Goal: Transaction & Acquisition: Book appointment/travel/reservation

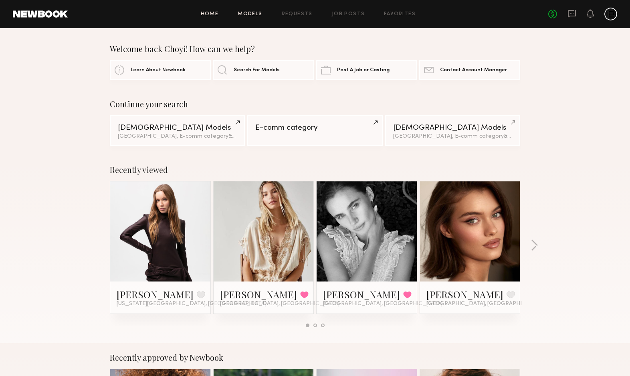
click at [256, 13] on link "Models" at bounding box center [250, 14] width 24 height 5
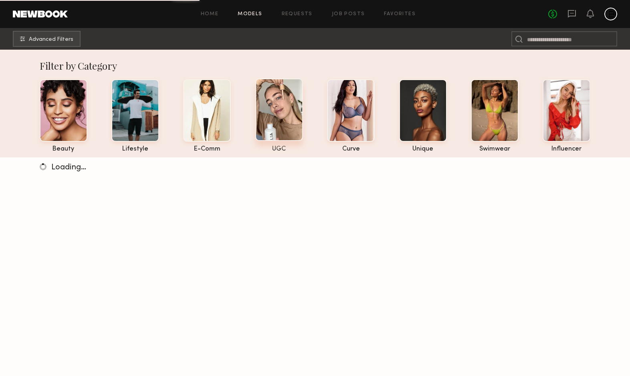
click at [286, 124] on div at bounding box center [279, 110] width 48 height 63
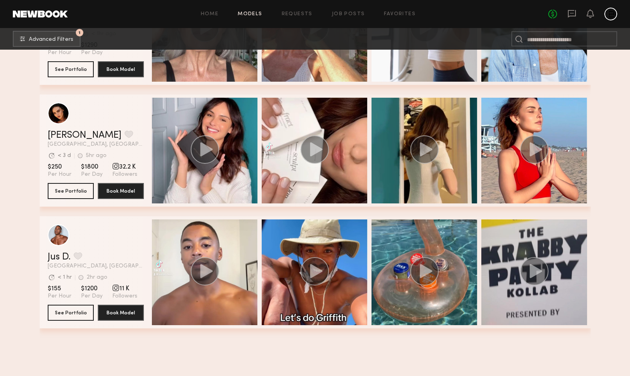
scroll to position [194, 0]
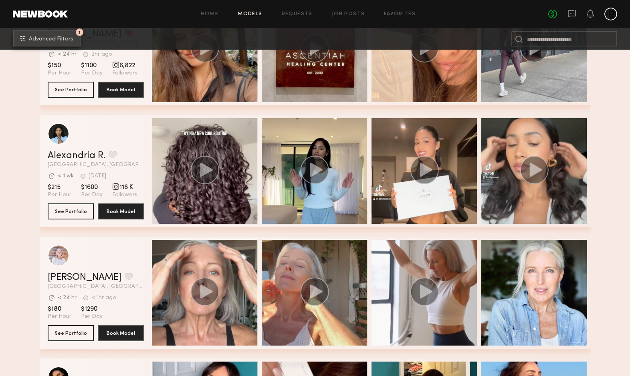
click at [69, 35] on button "1 Advanced Filters" at bounding box center [47, 38] width 68 height 16
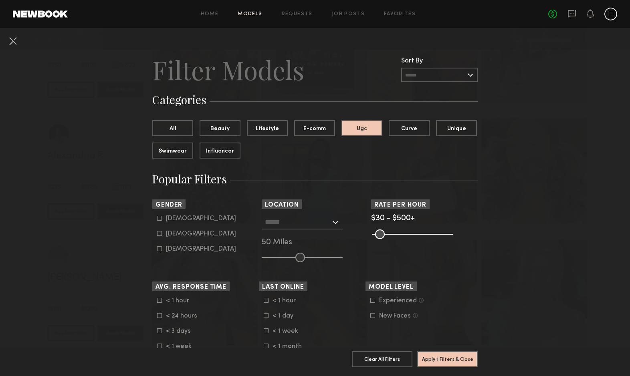
click at [180, 234] on div "[DEMOGRAPHIC_DATA]" at bounding box center [201, 234] width 70 height 5
type input "**"
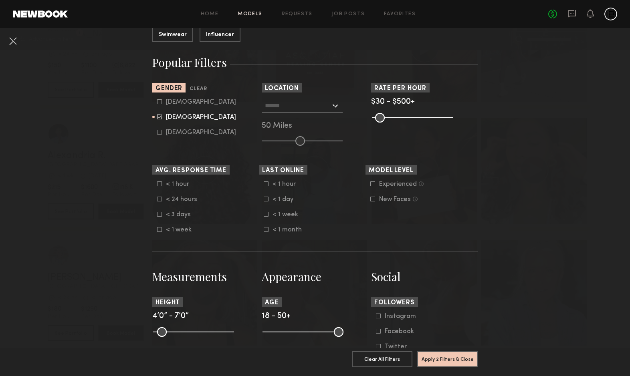
scroll to position [208, 0]
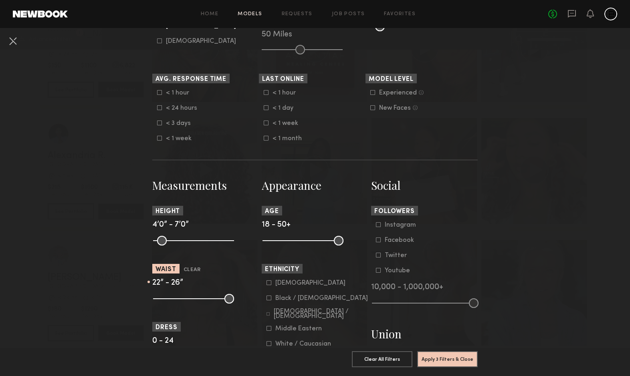
drag, startPoint x: 230, startPoint y: 299, endPoint x: 169, endPoint y: 299, distance: 60.1
type input "**"
click at [169, 299] on input "range" at bounding box center [193, 299] width 81 height 10
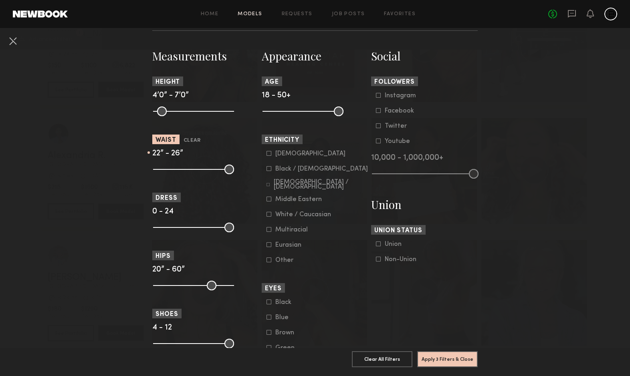
scroll to position [354, 0]
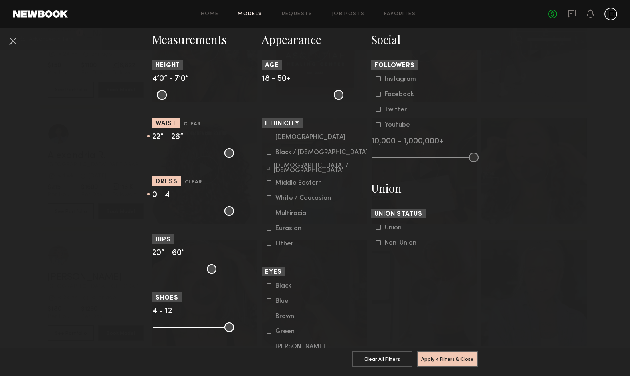
drag, startPoint x: 230, startPoint y: 212, endPoint x: 172, endPoint y: 213, distance: 57.7
type input "*"
click at [172, 213] on input "range" at bounding box center [193, 211] width 81 height 10
click at [425, 358] on button "Apply 4 Filters & Close" at bounding box center [447, 359] width 61 height 16
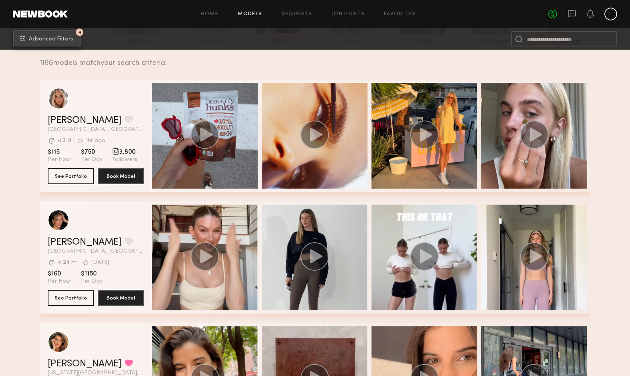
scroll to position [114, 0]
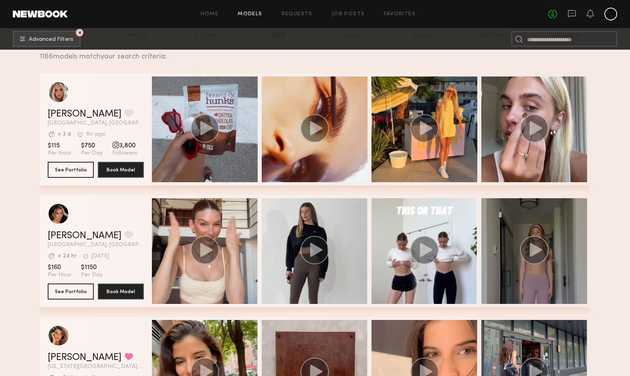
click at [523, 280] on div "grid" at bounding box center [534, 251] width 106 height 106
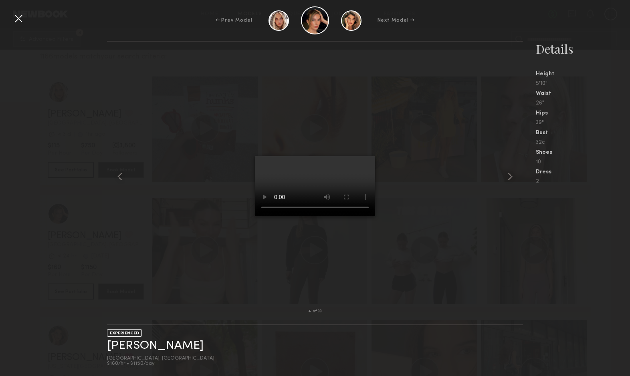
click at [20, 22] on div at bounding box center [18, 18] width 13 height 13
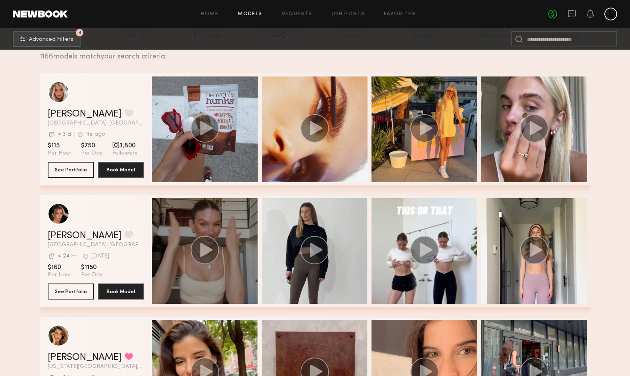
scroll to position [127, 0]
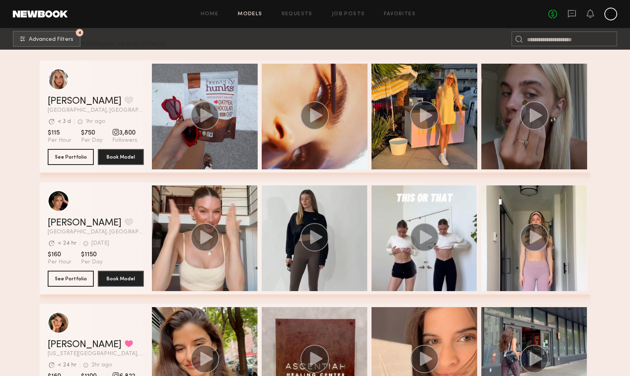
click at [497, 118] on div "grid" at bounding box center [534, 117] width 106 height 106
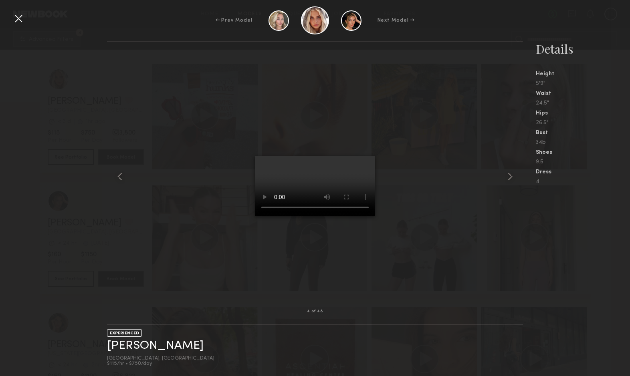
click at [19, 20] on div at bounding box center [18, 18] width 13 height 13
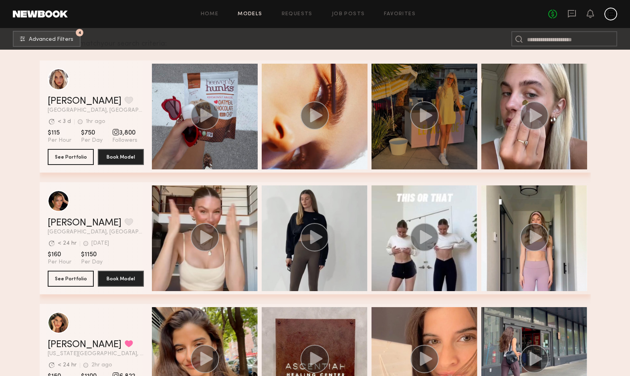
click at [403, 109] on div "grid" at bounding box center [424, 117] width 106 height 106
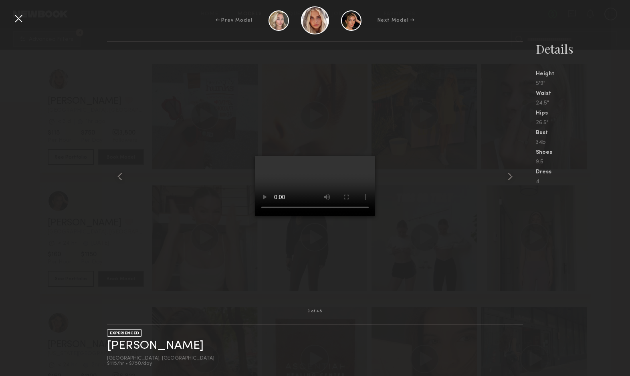
click at [18, 19] on div at bounding box center [18, 18] width 13 height 13
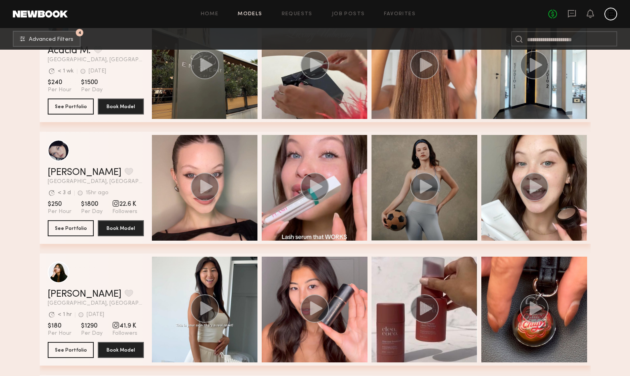
scroll to position [565, 0]
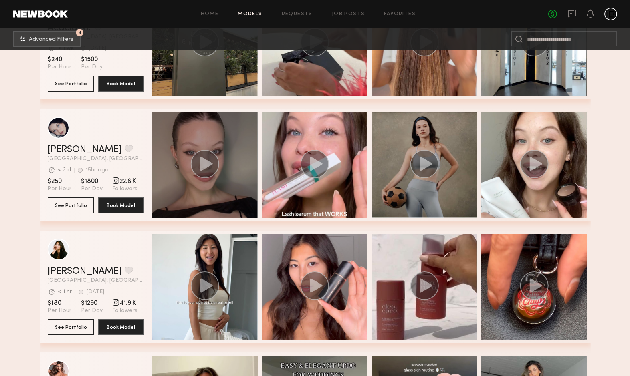
click at [216, 189] on div "grid" at bounding box center [205, 165] width 106 height 106
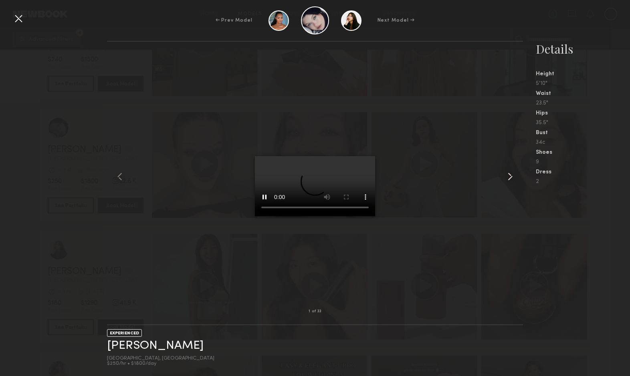
click at [506, 180] on common-icon at bounding box center [510, 176] width 13 height 13
click at [19, 17] on div at bounding box center [18, 18] width 13 height 13
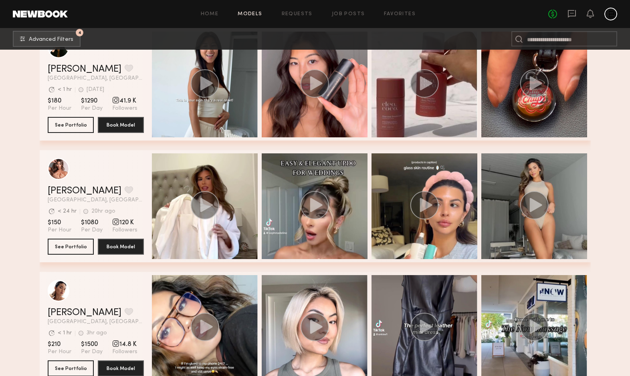
scroll to position [789, 0]
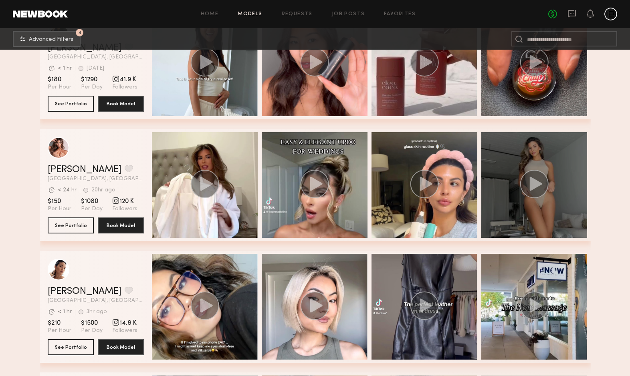
click at [517, 184] on div "grid" at bounding box center [534, 185] width 106 height 106
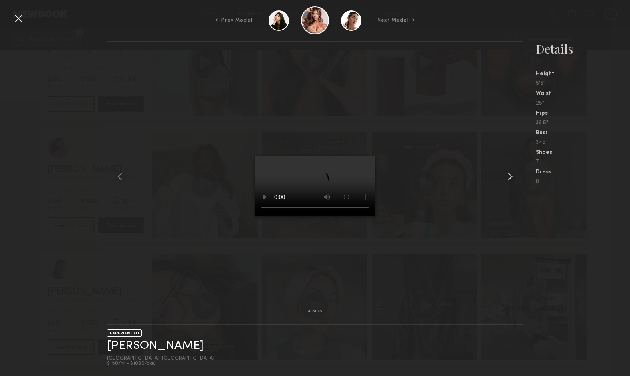
click at [511, 176] on common-icon at bounding box center [510, 176] width 13 height 13
click at [24, 22] on div at bounding box center [18, 18] width 13 height 13
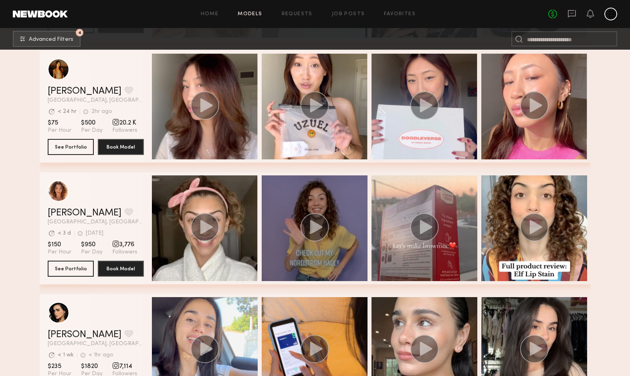
scroll to position [1791, 0]
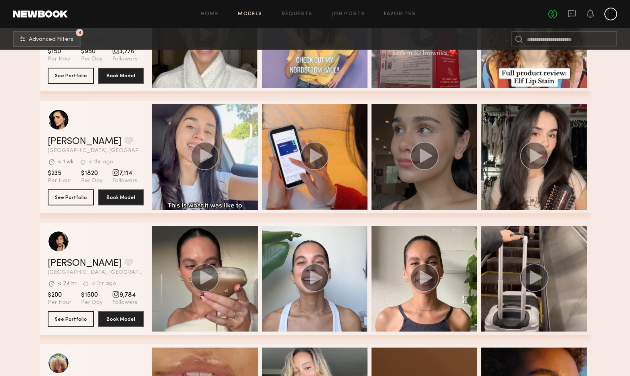
click at [453, 167] on div "grid" at bounding box center [424, 157] width 106 height 106
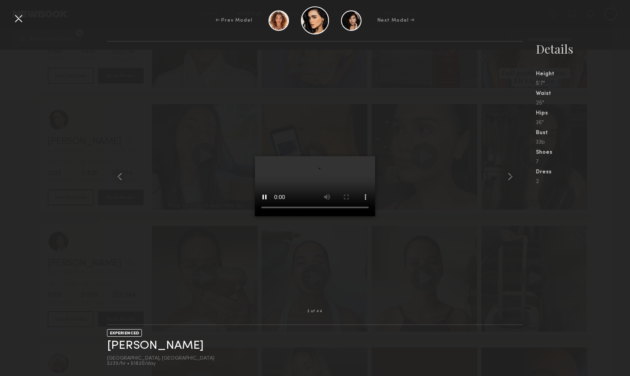
click at [20, 17] on div at bounding box center [18, 18] width 13 height 13
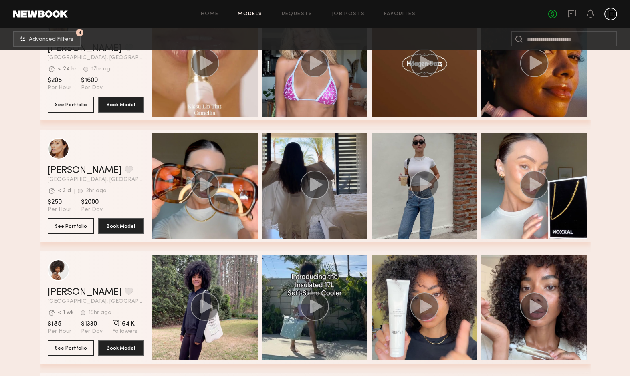
scroll to position [2151, 0]
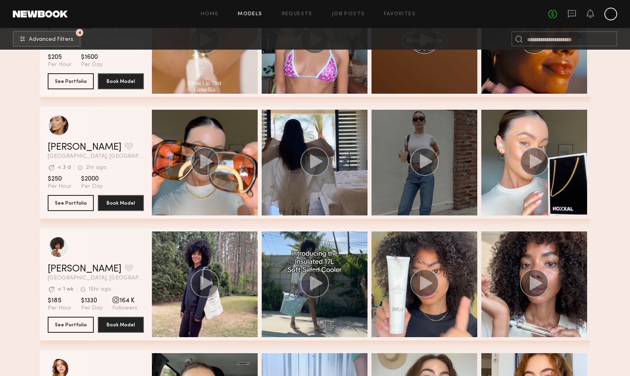
click at [428, 198] on div "grid" at bounding box center [424, 163] width 106 height 106
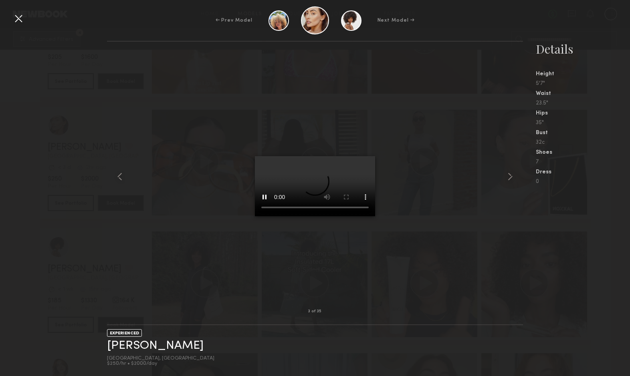
click at [12, 27] on div "← Prev Model Next Model →" at bounding box center [315, 20] width 630 height 28
click at [13, 25] on div "← Prev Model Next Model →" at bounding box center [315, 20] width 630 height 28
click at [21, 16] on div at bounding box center [18, 18] width 13 height 13
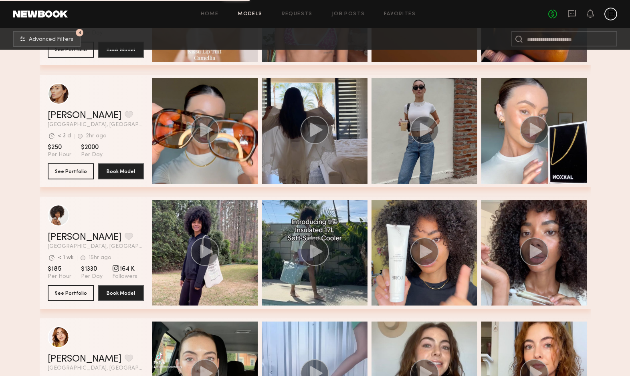
scroll to position [2104, 0]
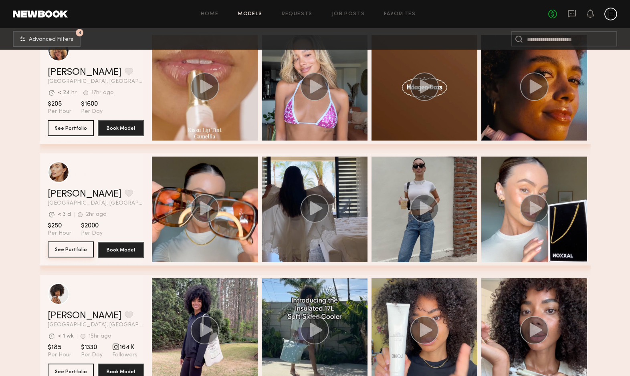
click at [78, 250] on button "See Portfolio" at bounding box center [71, 250] width 46 height 16
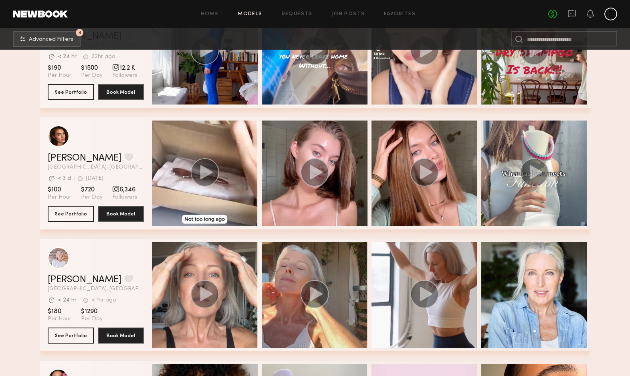
scroll to position [3023, 0]
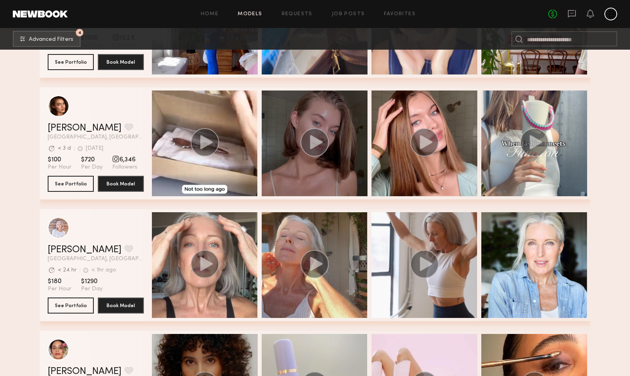
click at [304, 160] on div "grid" at bounding box center [315, 144] width 106 height 106
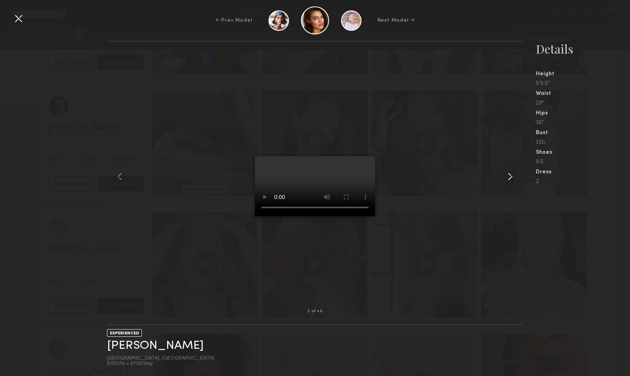
click at [515, 178] on common-icon at bounding box center [510, 176] width 13 height 13
click at [512, 178] on common-icon at bounding box center [510, 176] width 13 height 13
click at [18, 19] on div at bounding box center [18, 18] width 13 height 13
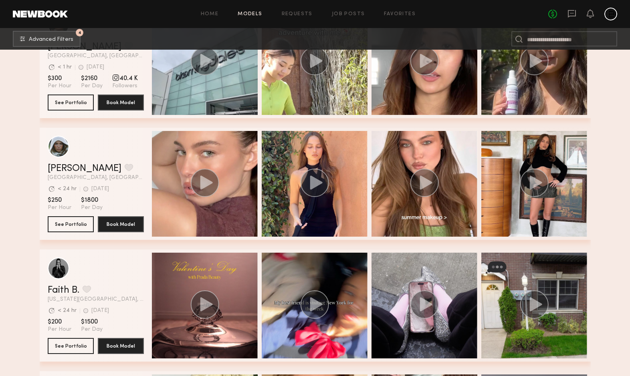
scroll to position [5236, 0]
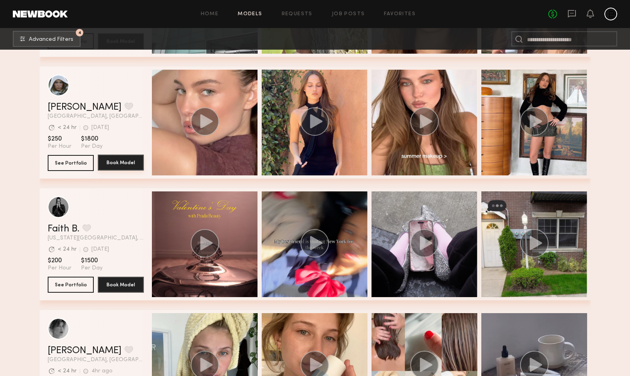
click at [122, 167] on button "Book Model" at bounding box center [121, 163] width 46 height 16
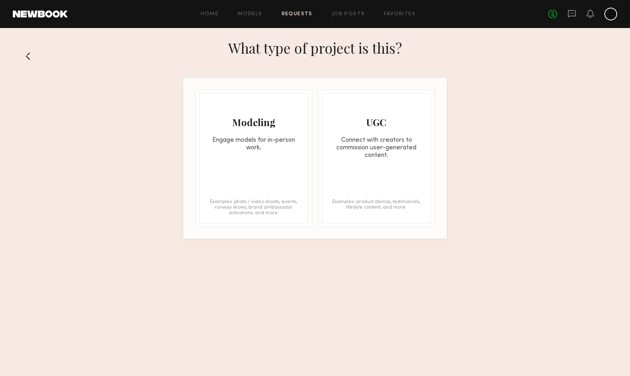
click at [350, 168] on div "UGC Connect with creators to commission user-generated content. Examples: produ…" at bounding box center [376, 158] width 109 height 130
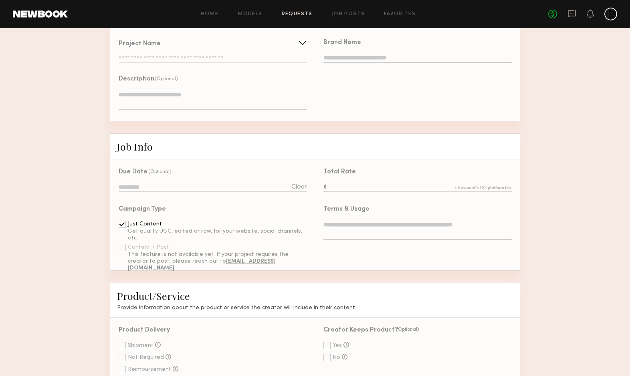
scroll to position [164, 0]
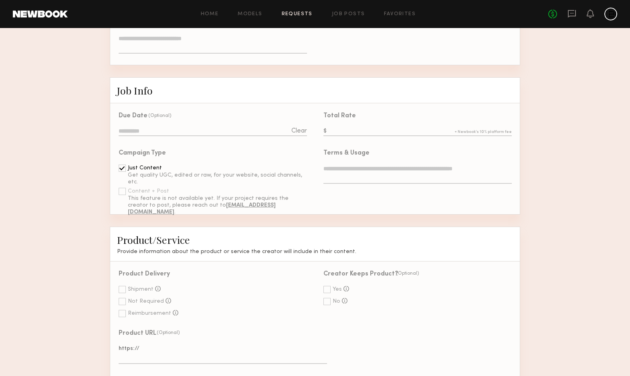
click at [375, 135] on input "text" at bounding box center [417, 131] width 188 height 9
click at [376, 129] on input "text" at bounding box center [417, 131] width 188 height 9
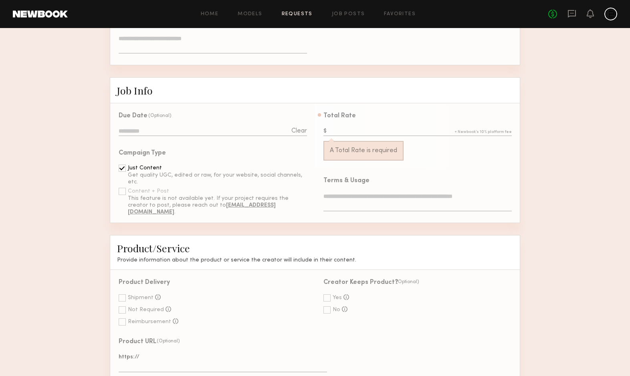
click at [486, 129] on label at bounding box center [417, 131] width 188 height 9
click at [486, 129] on input "text" at bounding box center [417, 131] width 188 height 9
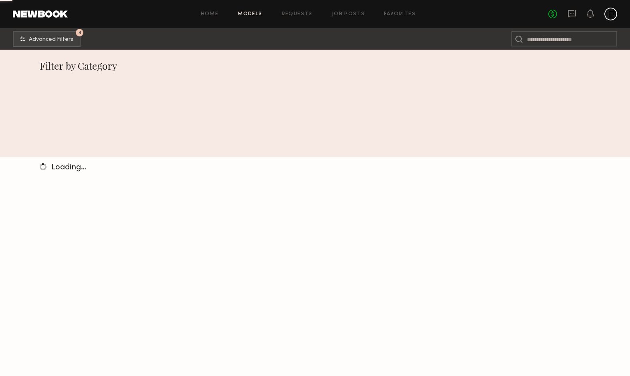
scroll to position [157, 0]
